Goal: Information Seeking & Learning: Check status

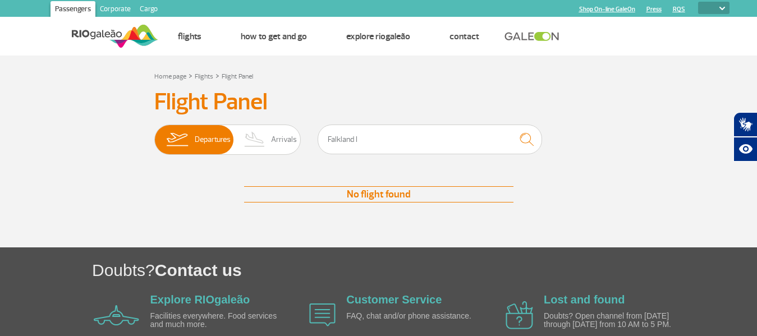
select select
click at [469, 139] on input "Falkland I" at bounding box center [430, 140] width 224 height 30
type input "Falklan"
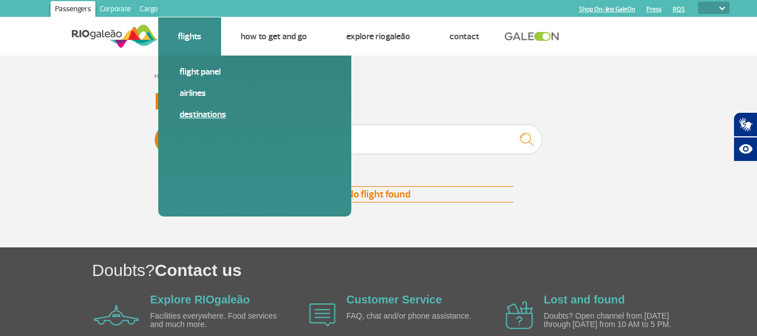
click at [207, 116] on link "Destinations" at bounding box center [255, 114] width 150 height 12
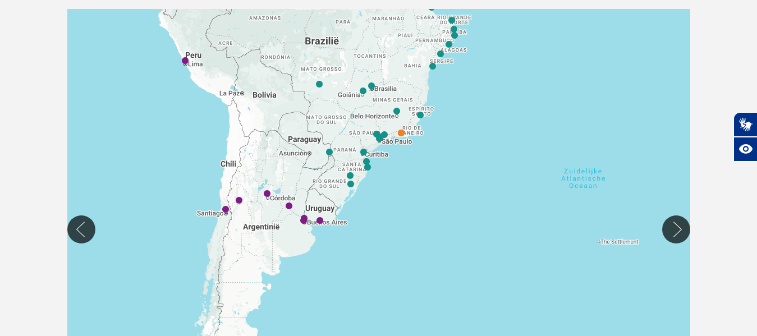
scroll to position [208, 0]
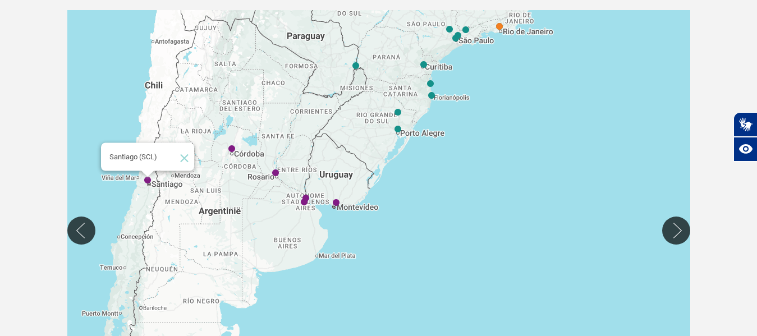
click at [147, 184] on img "Santiago (SCL)" at bounding box center [148, 180] width 16 height 16
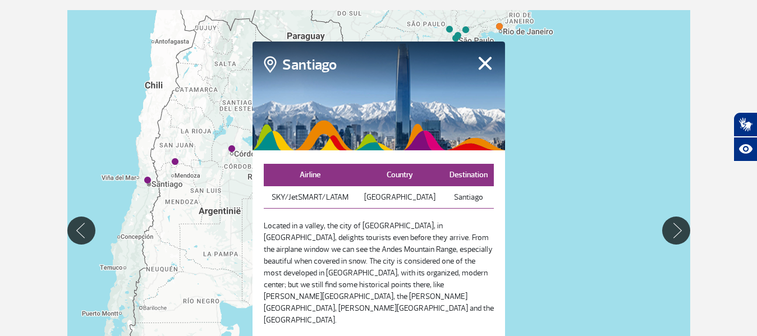
click at [481, 70] on button "Fechar" at bounding box center [484, 63] width 17 height 15
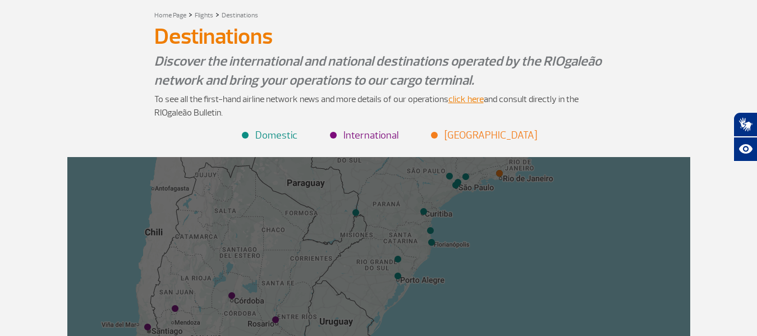
scroll to position [0, 0]
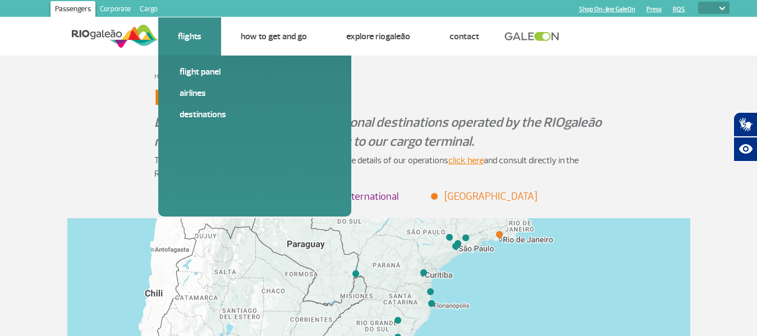
click at [191, 38] on link "Flights" at bounding box center [190, 36] width 24 height 11
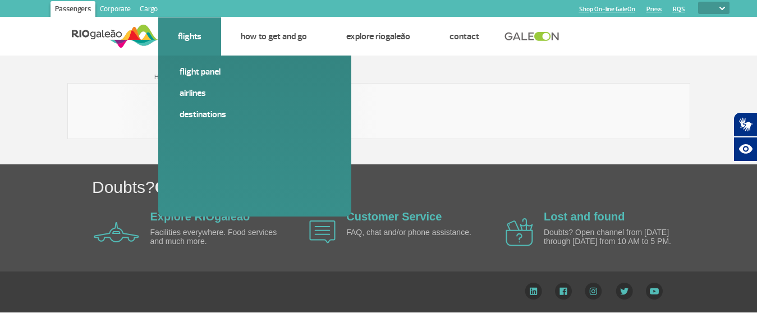
click at [198, 39] on link "Flights" at bounding box center [190, 36] width 24 height 11
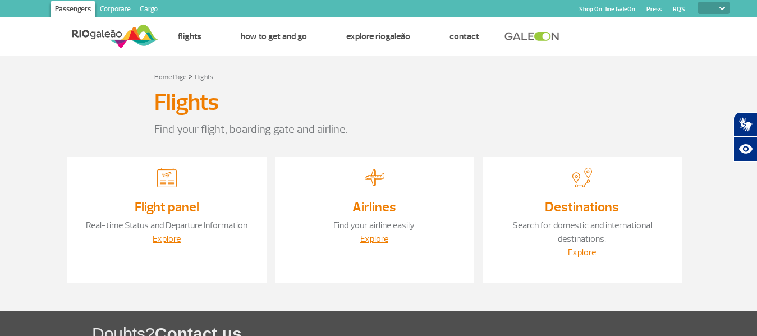
click at [426, 219] on p "Find your airline easily." at bounding box center [374, 225] width 177 height 13
click at [369, 238] on link "Explore" at bounding box center [374, 238] width 28 height 11
click at [583, 253] on link "Explore" at bounding box center [582, 252] width 28 height 11
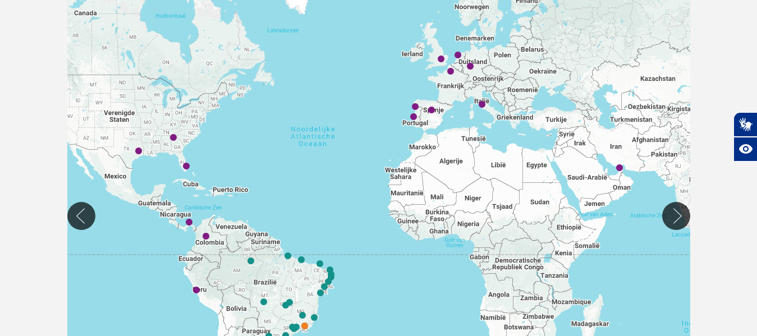
scroll to position [219, 0]
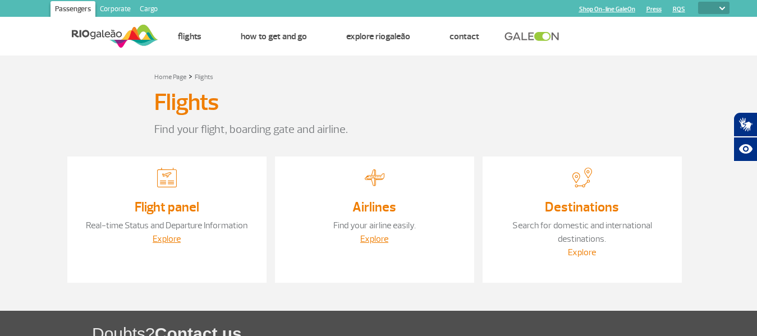
click at [581, 257] on link "Explore" at bounding box center [582, 252] width 28 height 11
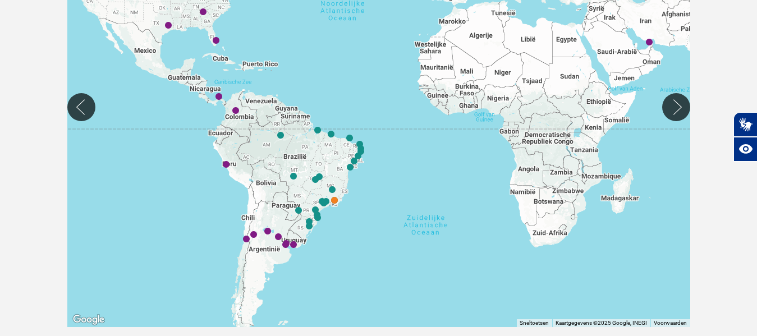
scroll to position [334, 0]
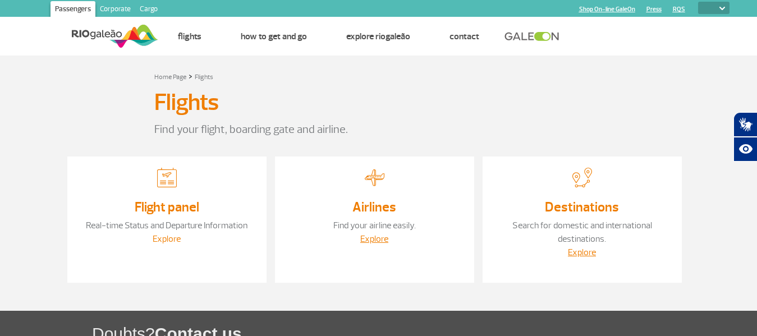
click at [177, 240] on link "Explore" at bounding box center [167, 238] width 28 height 11
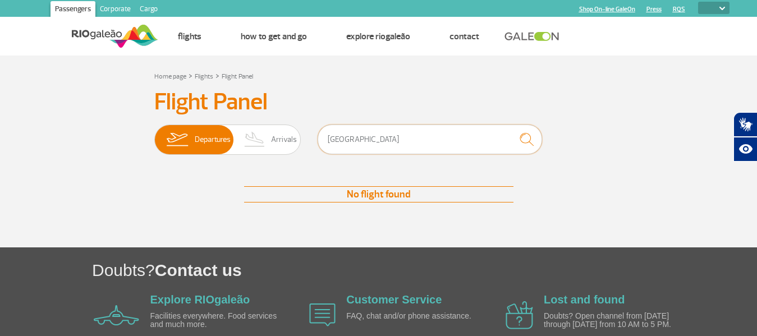
click at [397, 140] on input "[GEOGRAPHIC_DATA]" at bounding box center [430, 140] width 224 height 30
type input "F"
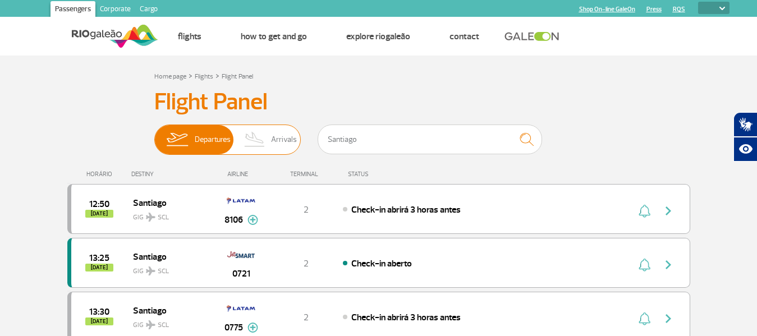
click at [287, 142] on span "Arrivals" at bounding box center [284, 139] width 26 height 29
click at [154, 134] on input "Departures Arrivals" at bounding box center [154, 134] width 0 height 0
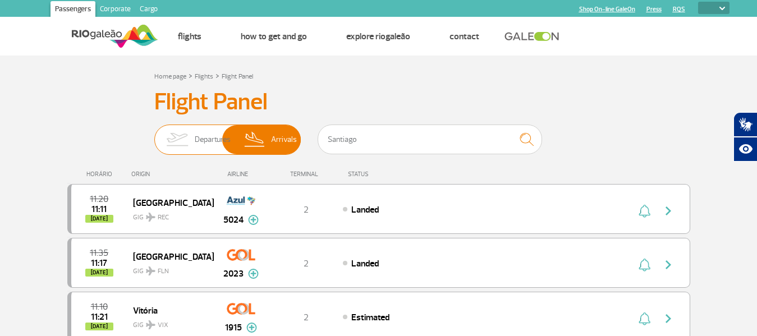
click at [207, 142] on span "Departures" at bounding box center [213, 139] width 36 height 29
click at [154, 134] on input "Departures Arrivals" at bounding box center [154, 134] width 0 height 0
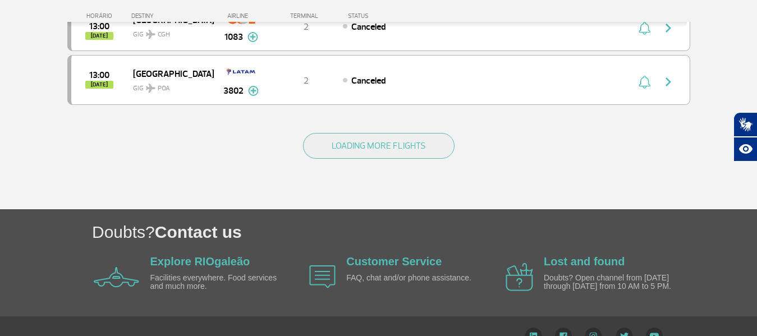
scroll to position [1162, 0]
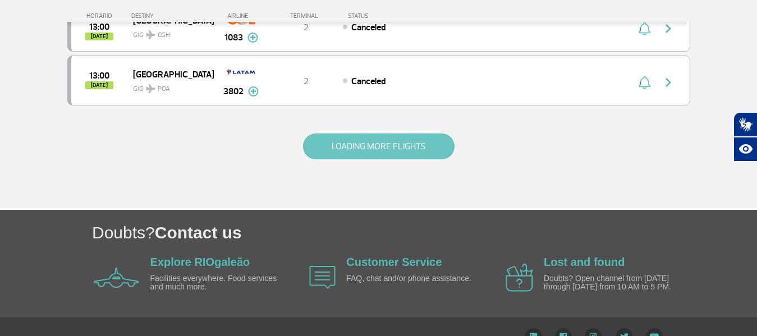
click at [413, 149] on button "LOADING MORE FLIGHTS" at bounding box center [379, 147] width 152 height 26
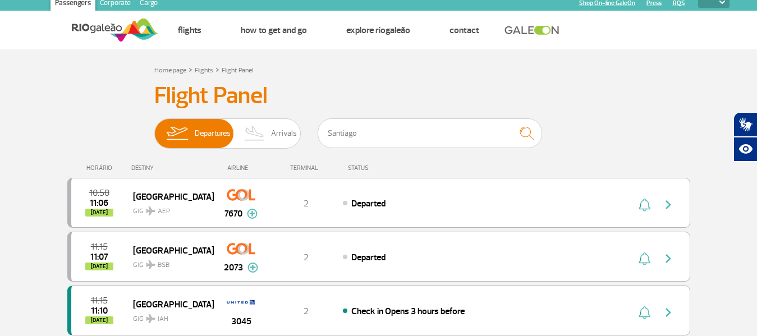
scroll to position [7, 0]
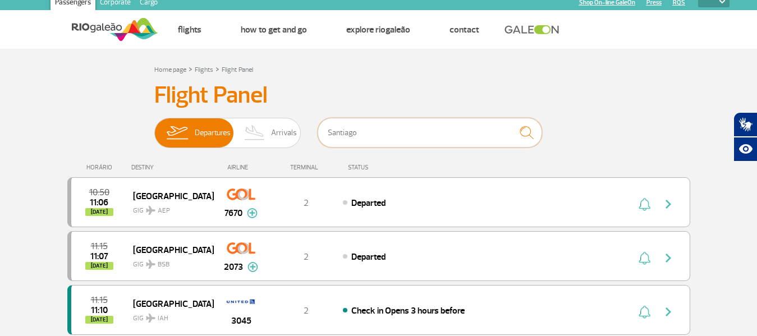
click at [444, 130] on input "Santiago" at bounding box center [430, 133] width 224 height 30
type input "Santiago"
click at [523, 138] on img "submit" at bounding box center [527, 132] width 24 height 23
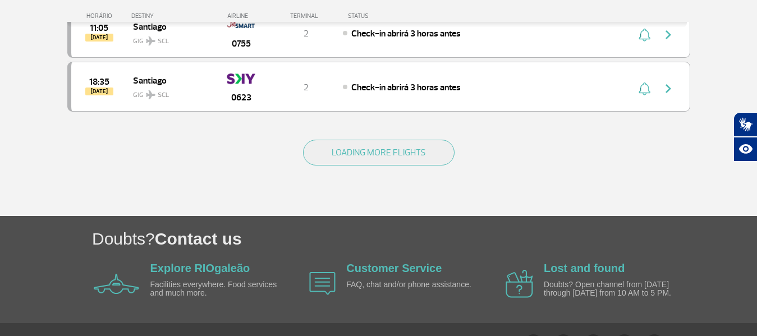
scroll to position [727, 0]
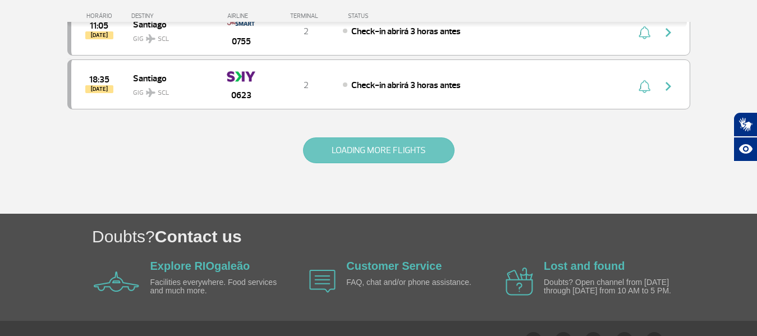
click at [421, 155] on button "LOADING MORE FLIGHTS" at bounding box center [379, 151] width 152 height 26
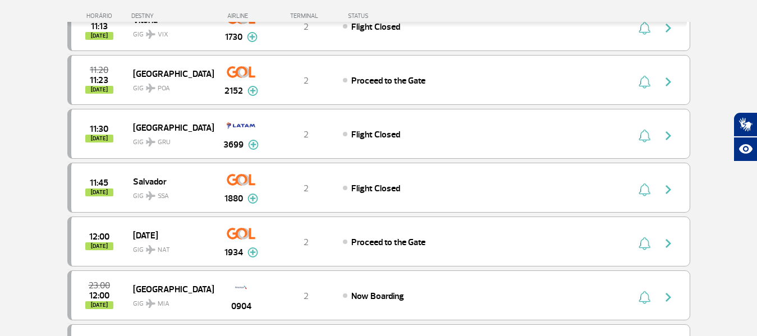
scroll to position [0, 0]
